Goal: Find specific page/section: Find specific page/section

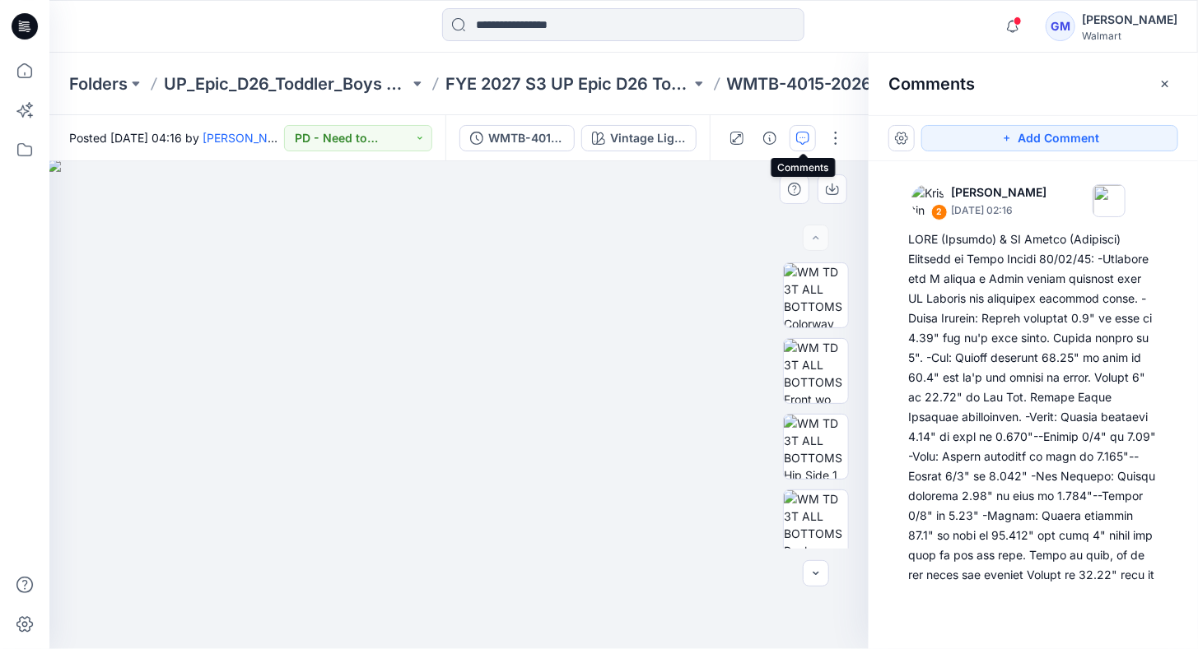
scroll to position [434, 0]
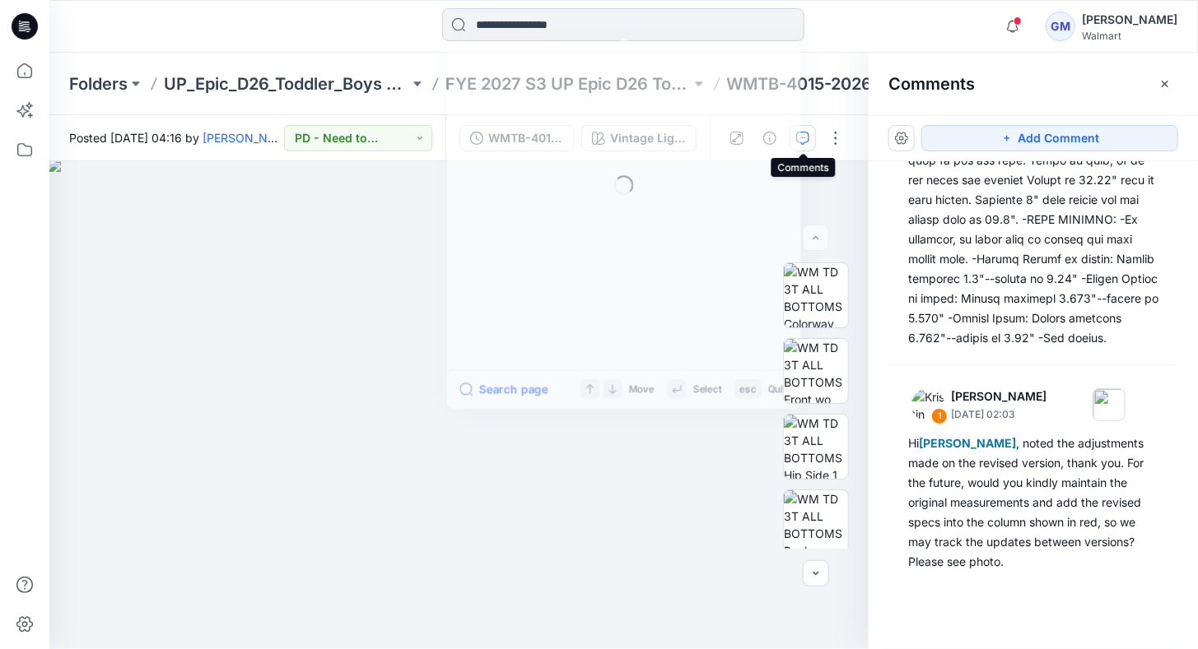
click at [563, 20] on input at bounding box center [623, 24] width 362 height 33
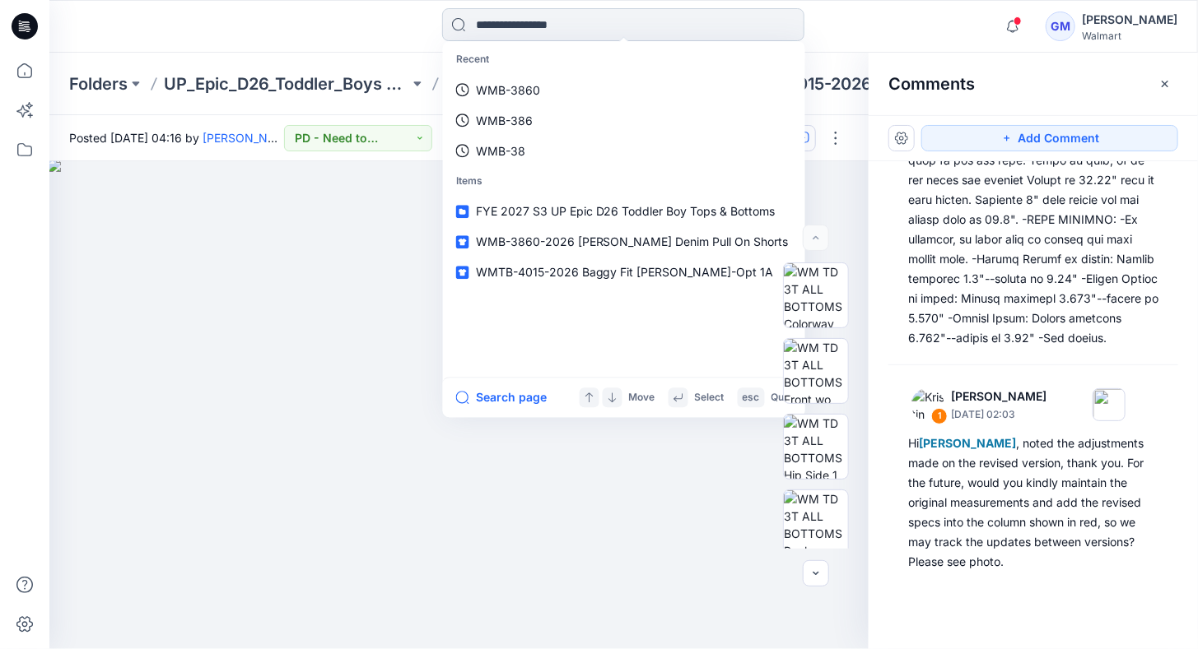
type input "*"
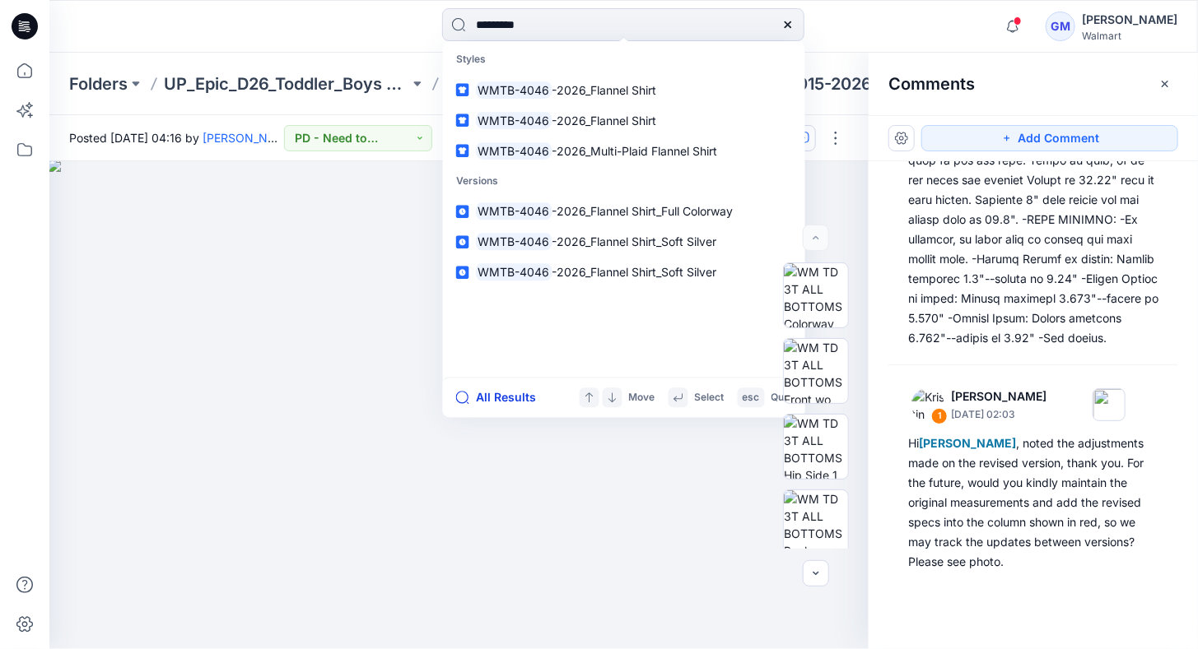
type input "*********"
click at [508, 395] on button "All Results" at bounding box center [501, 398] width 91 height 20
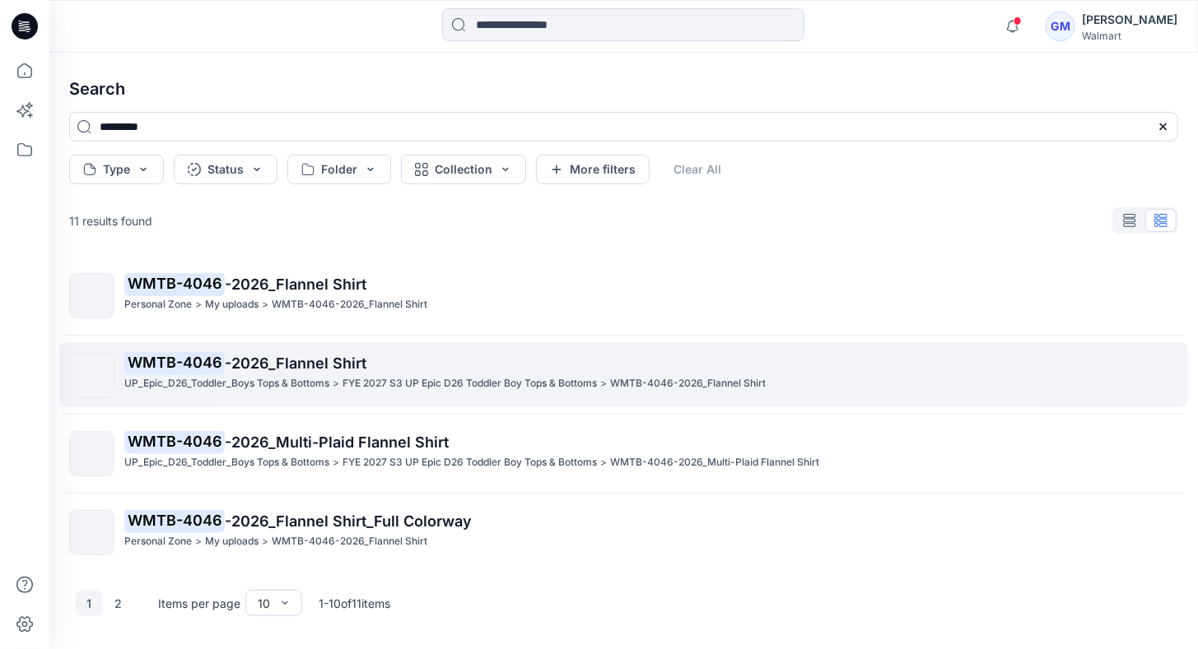
click at [165, 359] on mark "WMTB-4046" at bounding box center [174, 362] width 100 height 23
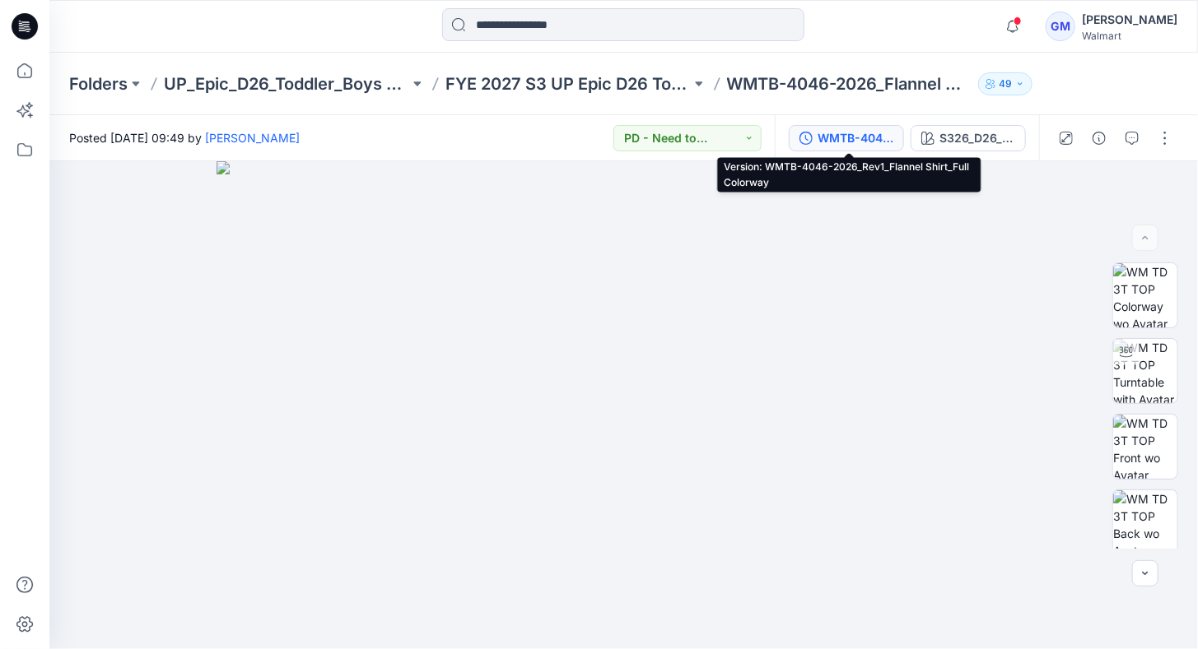
click at [851, 137] on div "WMTB-4046-2026_Rev1_Flannel Shirt_Full Colorway" at bounding box center [855, 138] width 76 height 18
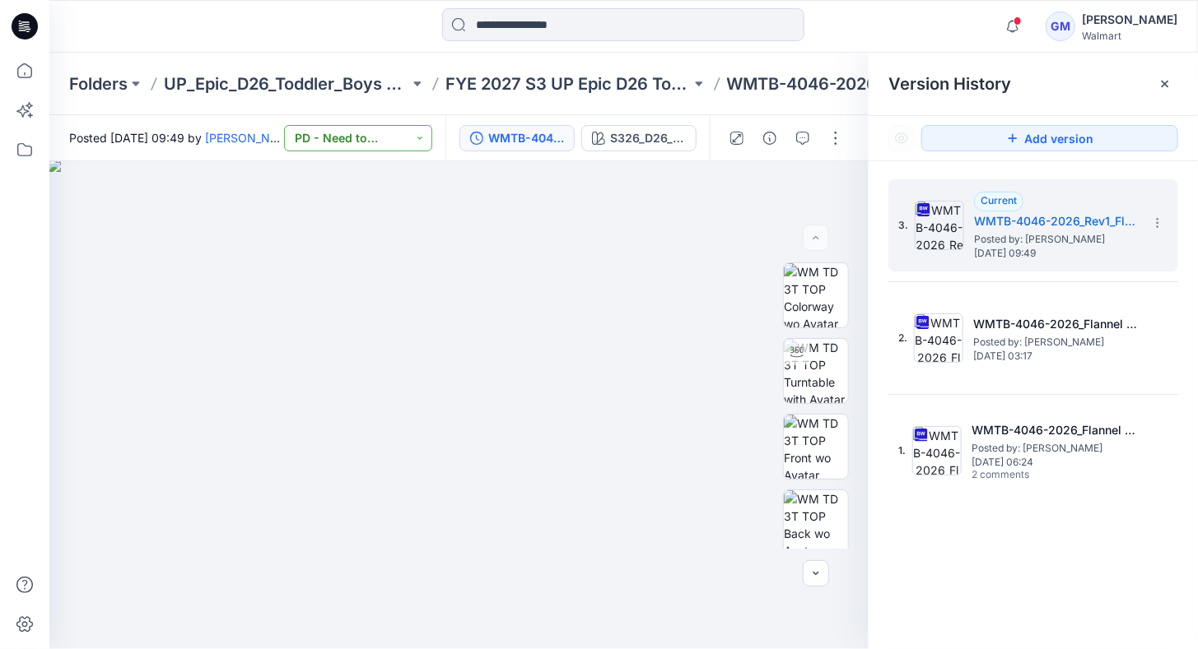
click at [426, 139] on button "PD - Need to Review Cost" at bounding box center [358, 138] width 148 height 26
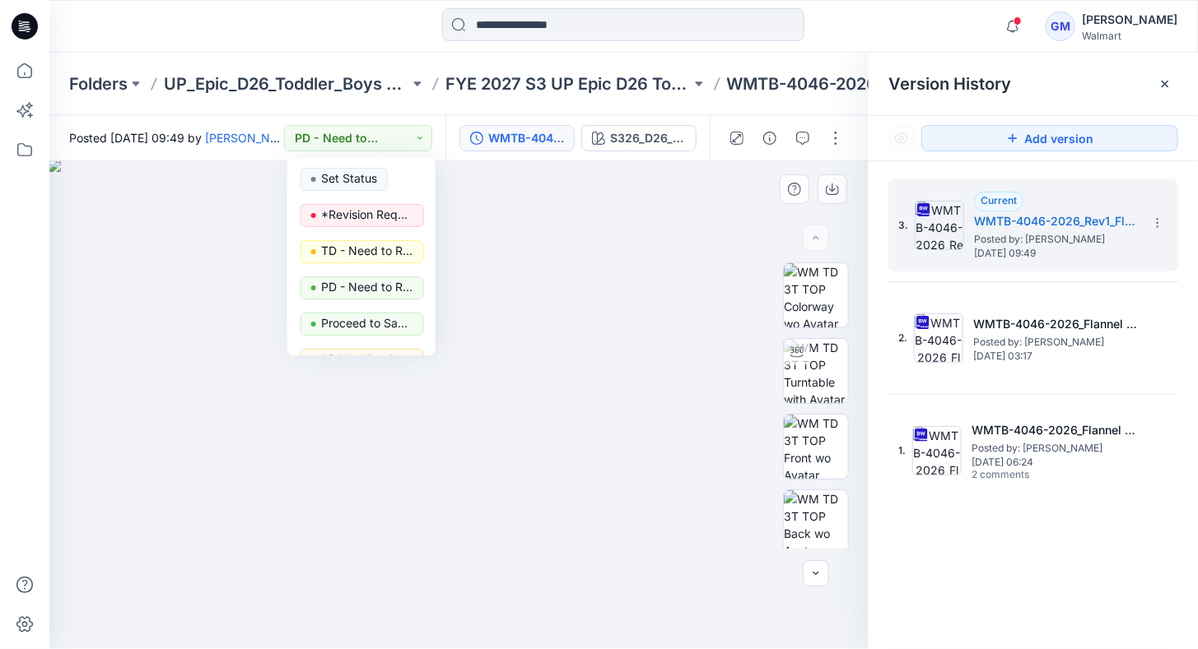
click at [701, 167] on img at bounding box center [459, 404] width 823 height 491
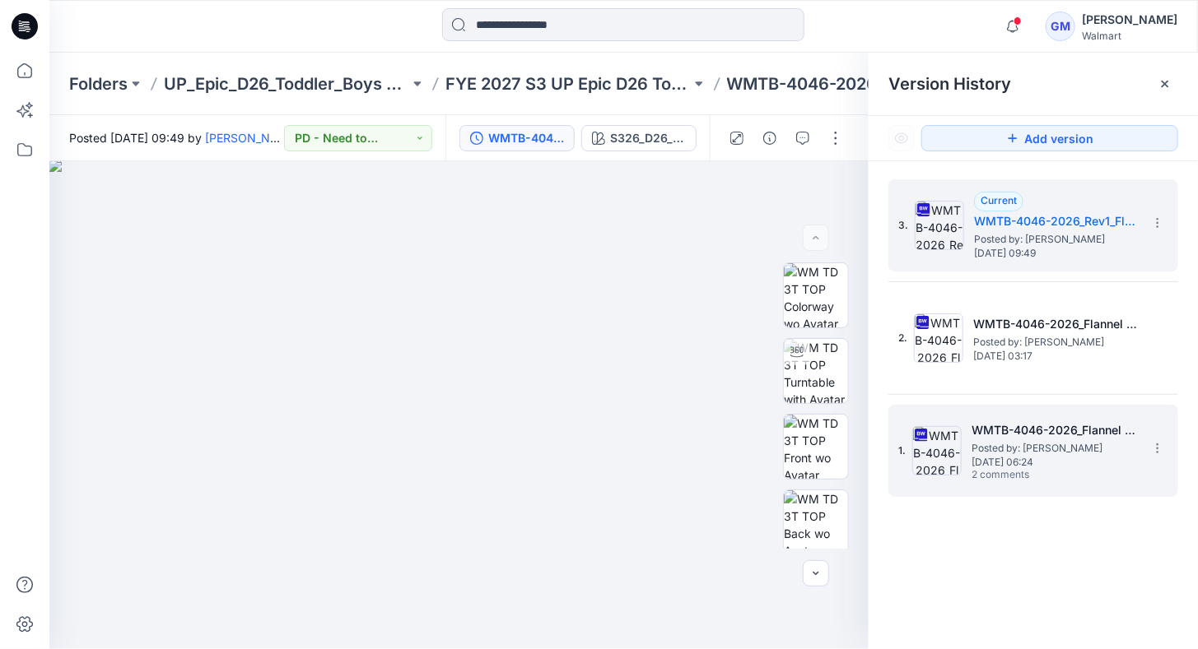
click at [1011, 470] on span "2 comments" at bounding box center [1028, 475] width 115 height 13
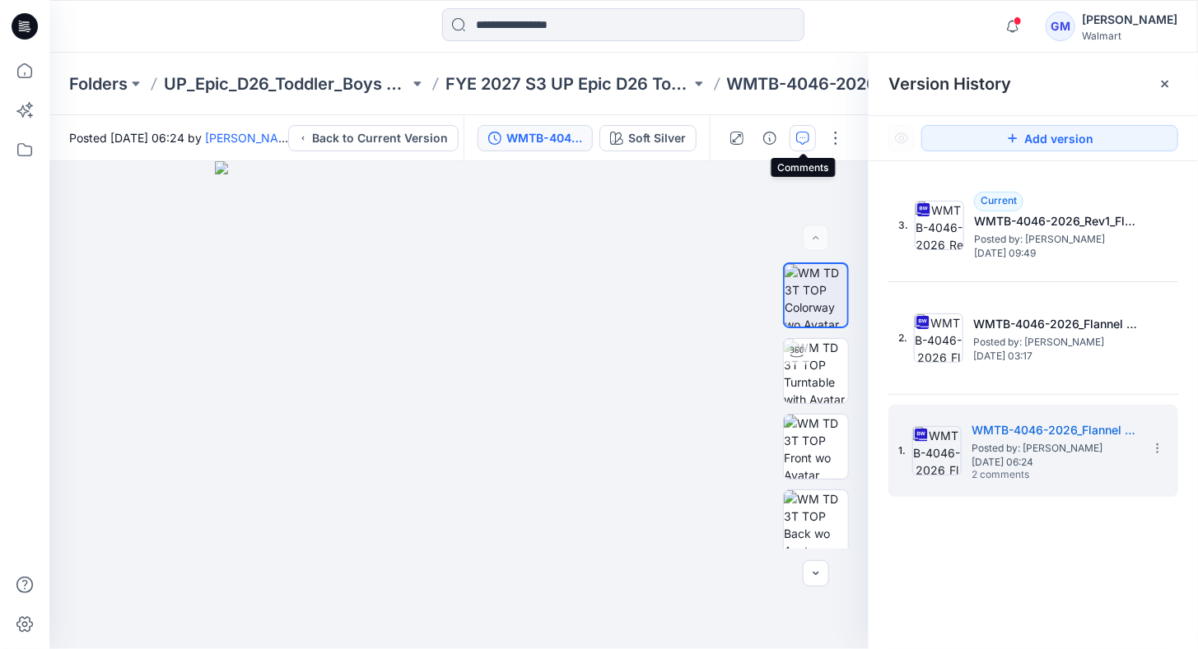
click at [805, 135] on icon "button" at bounding box center [802, 138] width 13 height 13
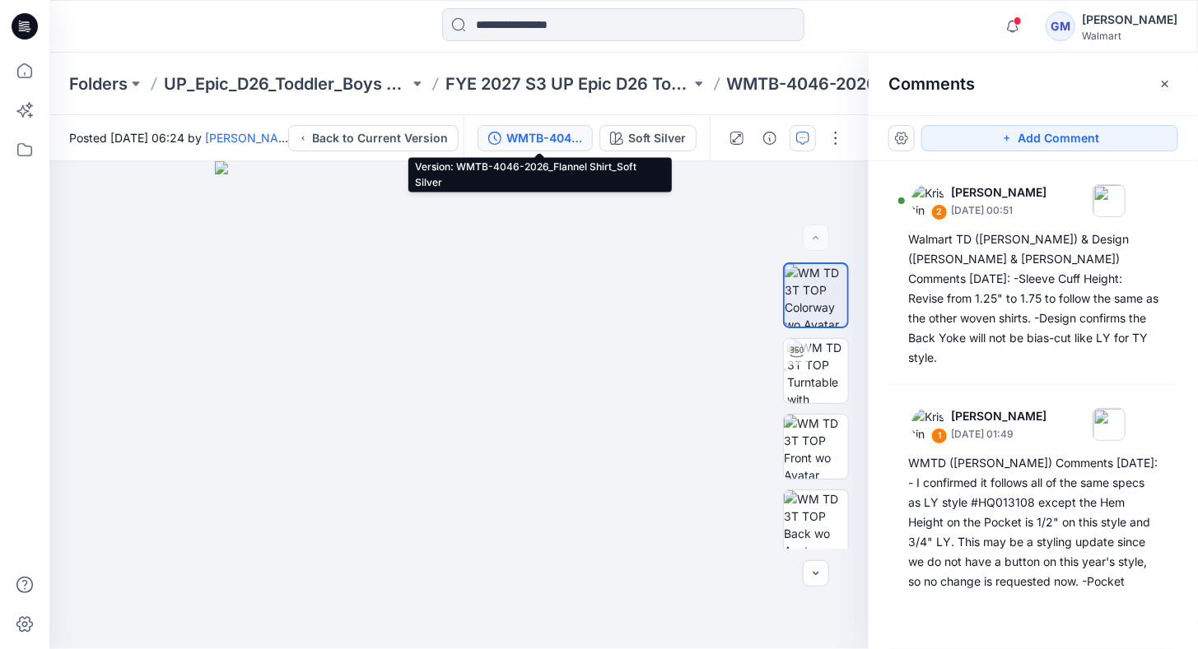
click at [537, 133] on div "WMTB-4046-2026_Flannel Shirt_Soft Silver" at bounding box center [544, 138] width 76 height 18
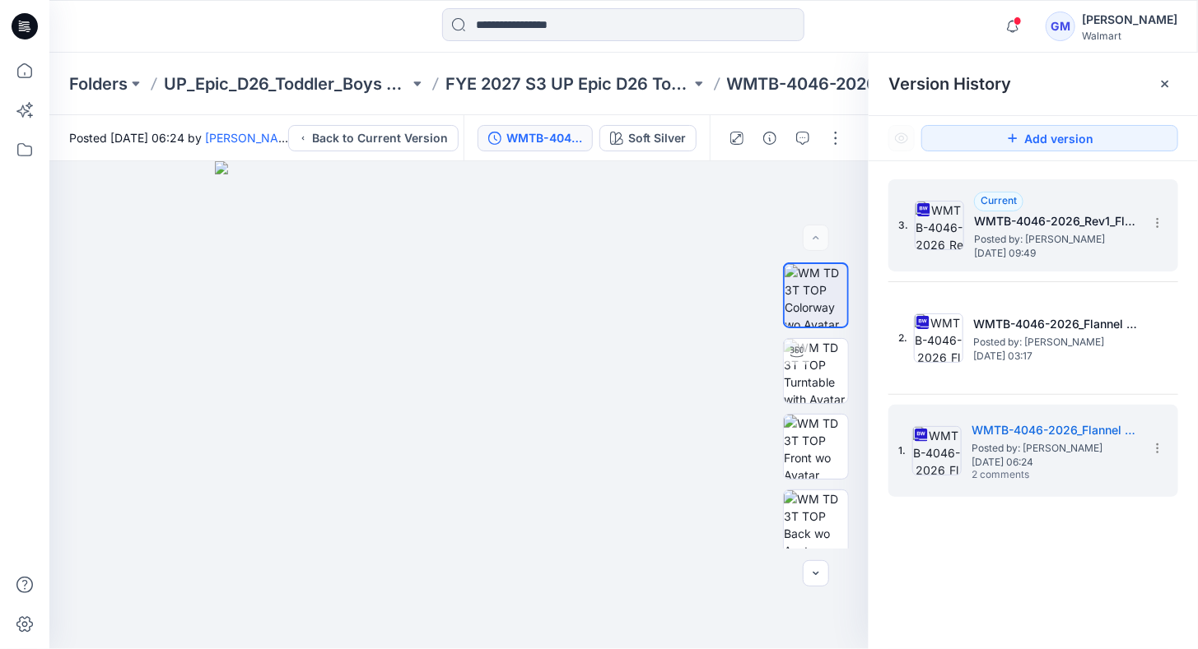
click at [1006, 231] on span "Posted by: [PERSON_NAME]" at bounding box center [1056, 239] width 165 height 16
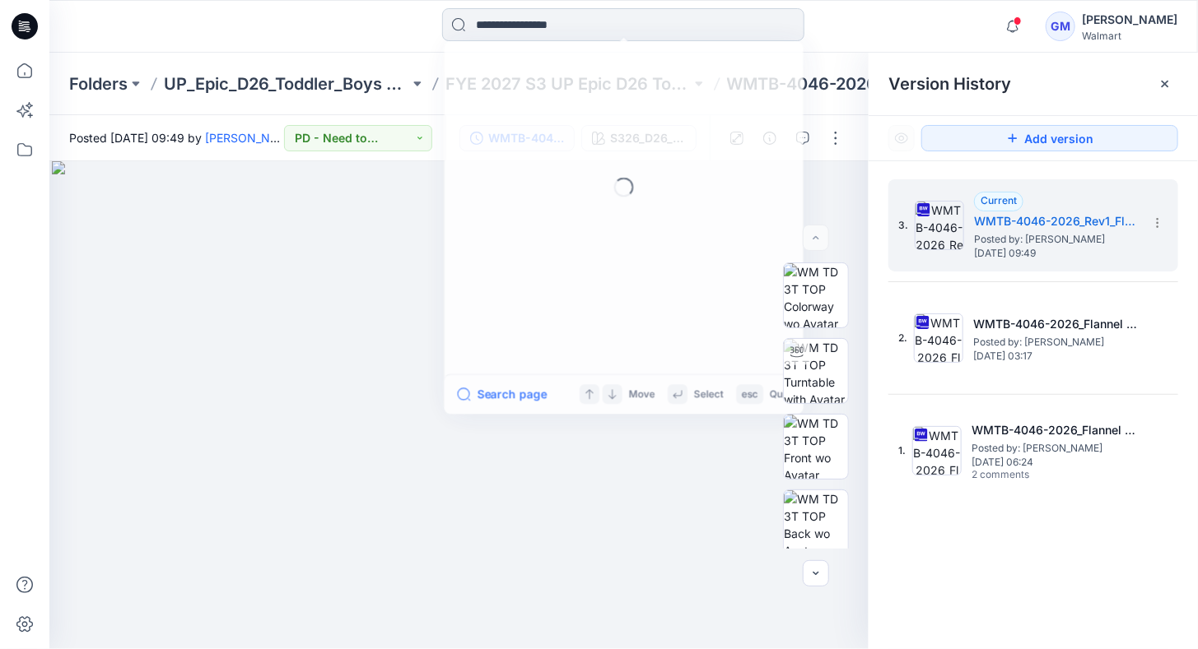
click at [522, 22] on input at bounding box center [623, 24] width 362 height 33
paste input "**********"
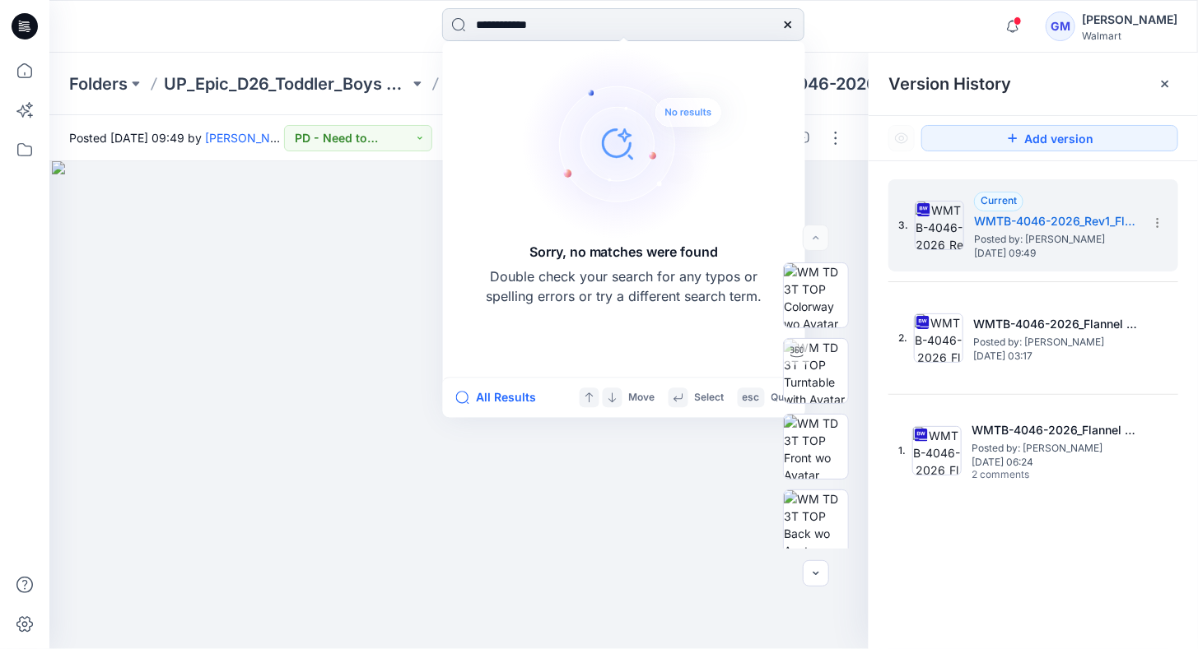
drag, startPoint x: 501, startPoint y: 26, endPoint x: 464, endPoint y: 26, distance: 37.0
click at [464, 26] on input "**********" at bounding box center [623, 24] width 362 height 33
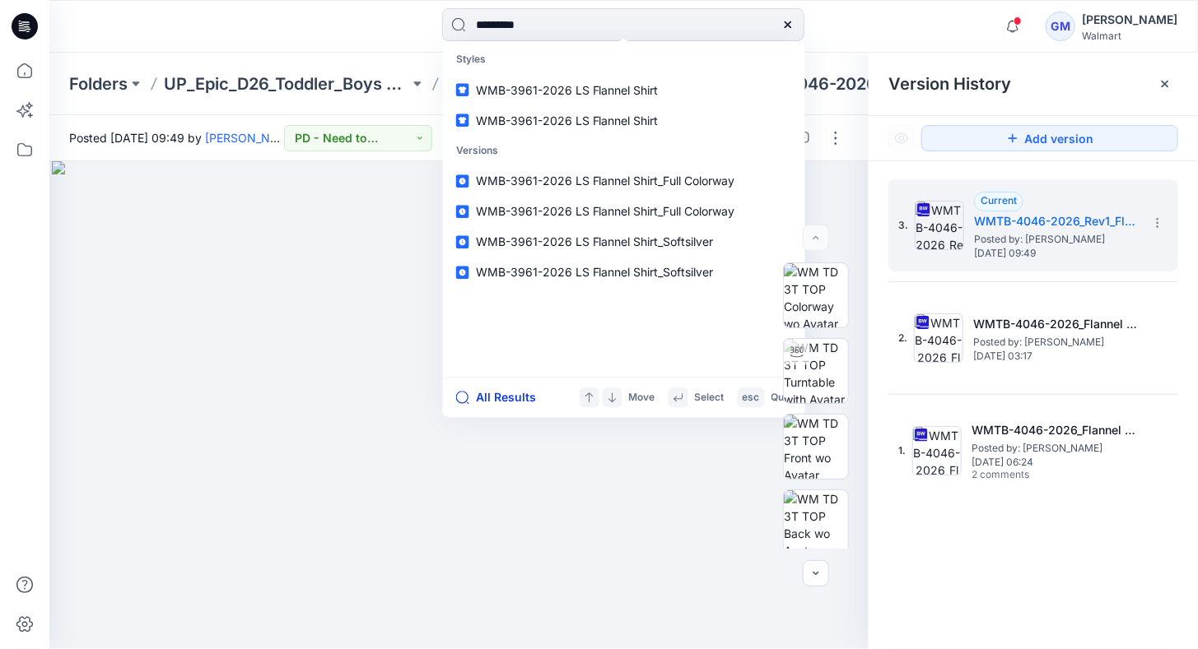
type input "********"
click at [504, 393] on button "All Results" at bounding box center [501, 398] width 91 height 20
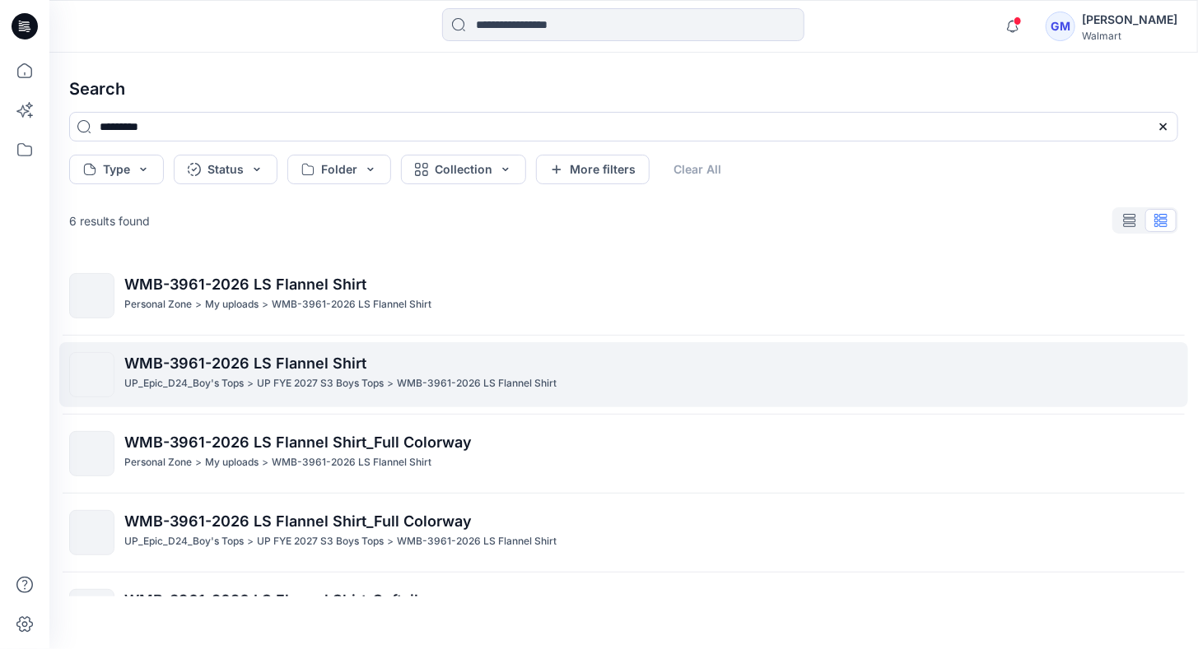
click at [212, 371] on span "WMB-3961-2026 LS Flannel Shirt" at bounding box center [245, 363] width 242 height 17
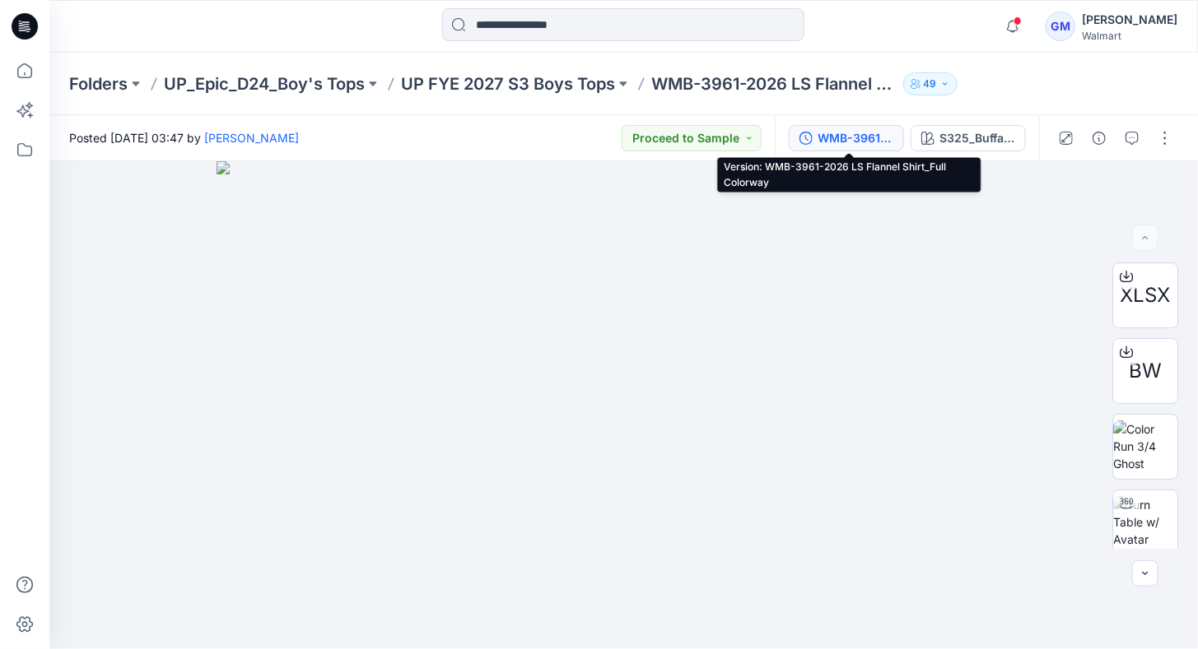
click at [859, 130] on div "WMB-3961-2026 LS Flannel Shirt_Full Colorway" at bounding box center [855, 138] width 76 height 18
